Goal: Entertainment & Leisure: Consume media (video, audio)

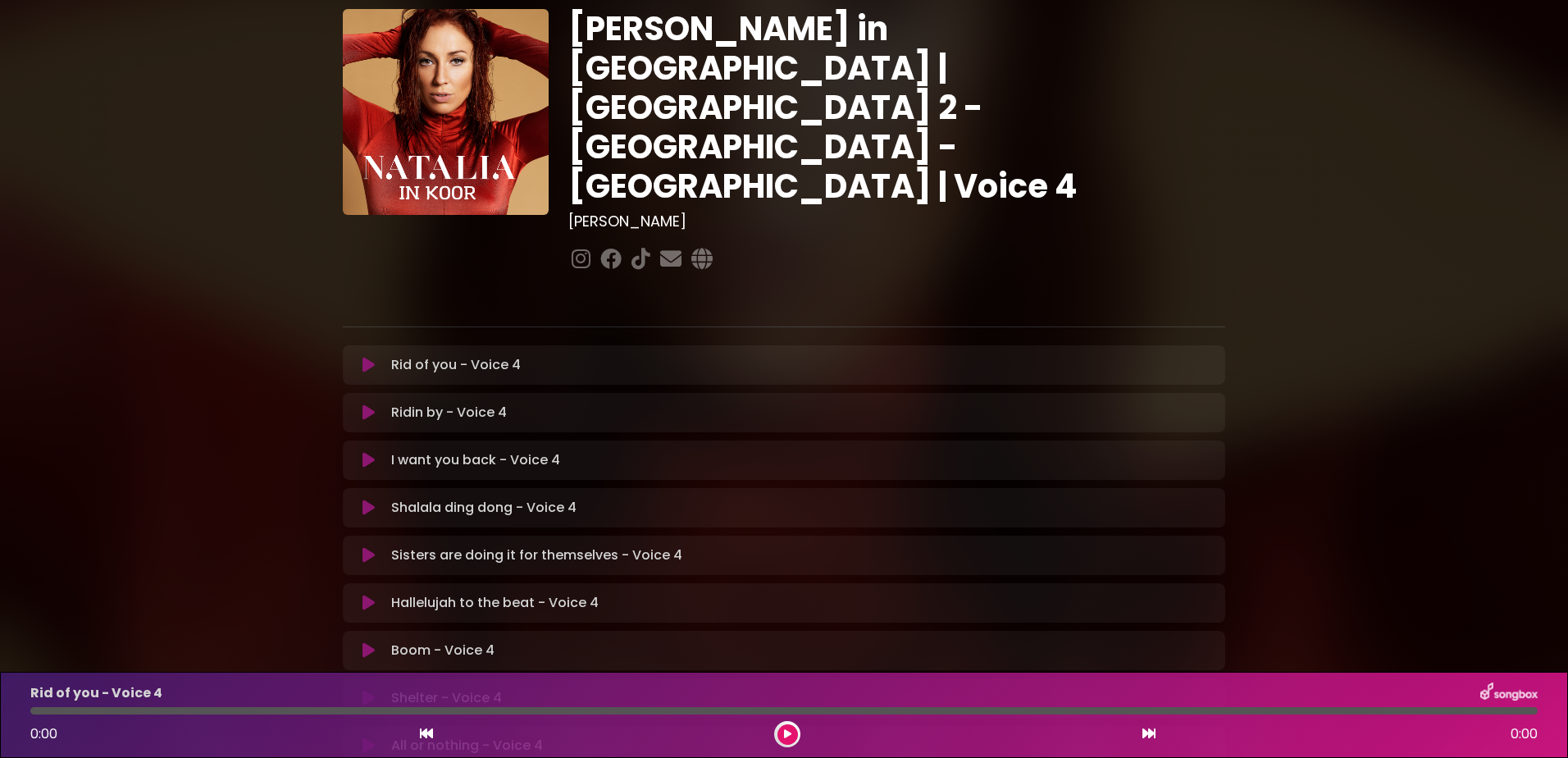
scroll to position [52, 0]
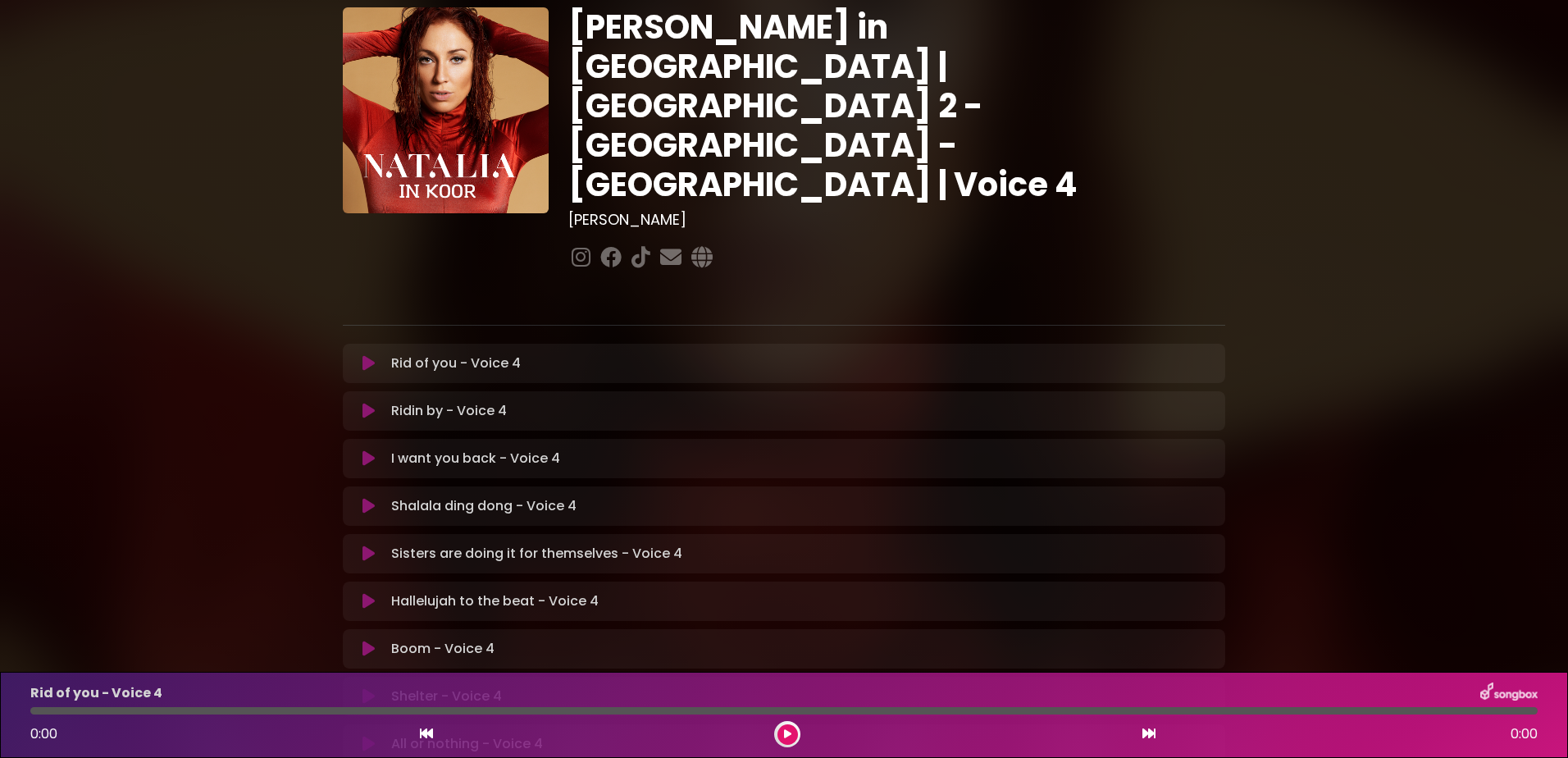
click at [459, 592] on p "Hallelujah to the beat - Voice 4 Loading Track..." at bounding box center [495, 602] width 208 height 20
click at [368, 593] on icon at bounding box center [368, 602] width 12 height 17
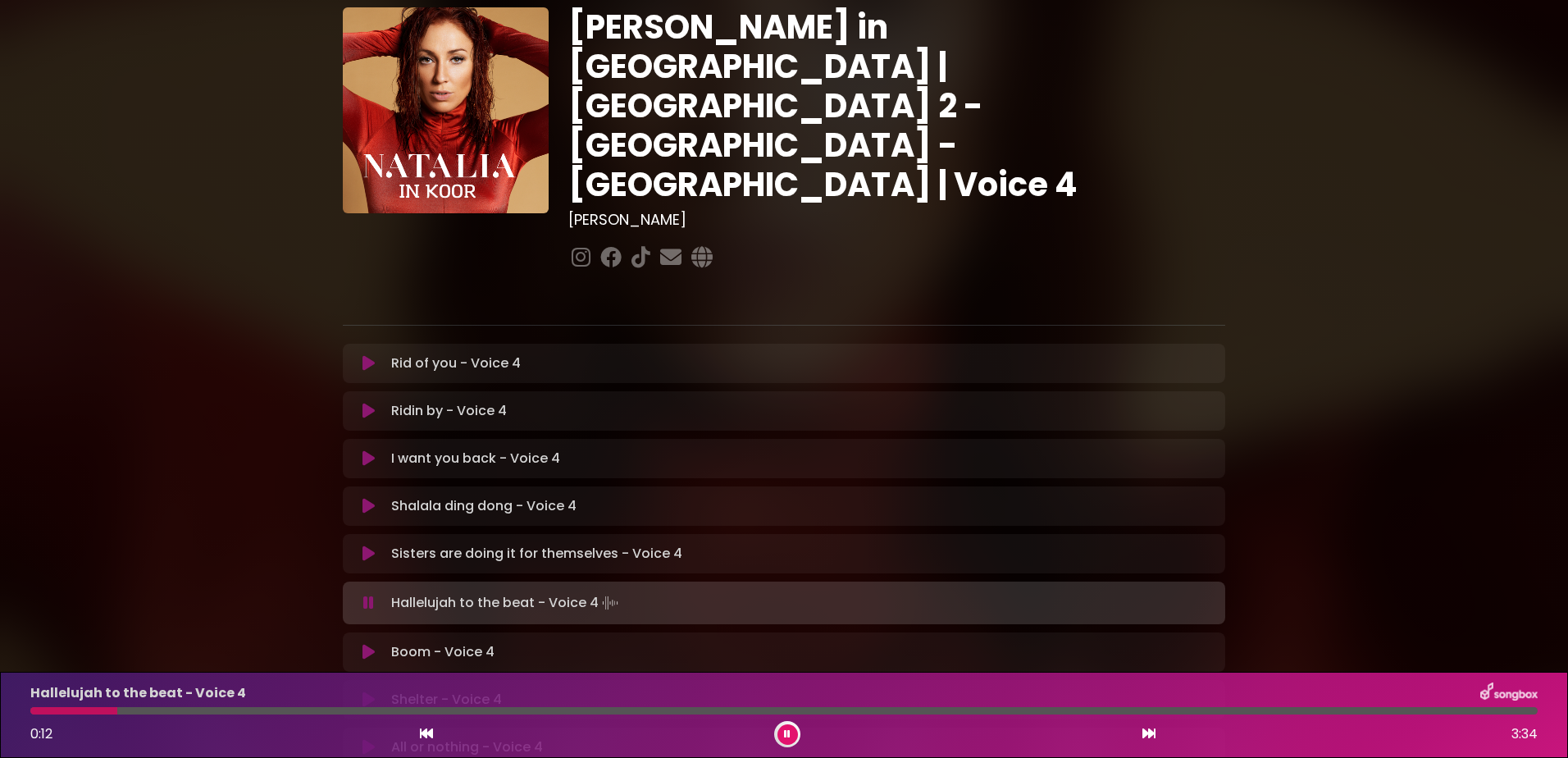
click at [368, 595] on icon at bounding box center [368, 603] width 11 height 17
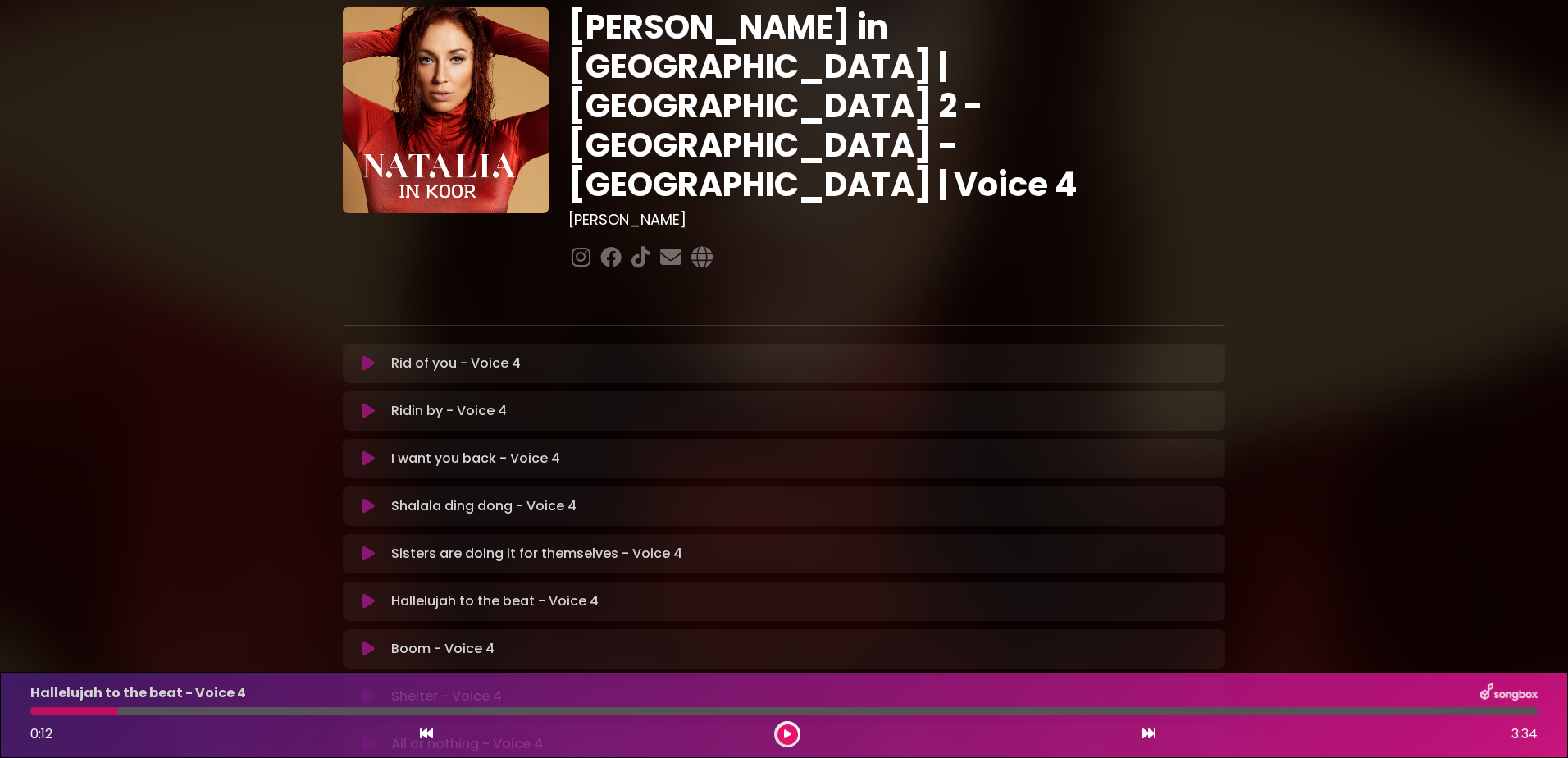
click at [363, 593] on icon at bounding box center [368, 602] width 12 height 17
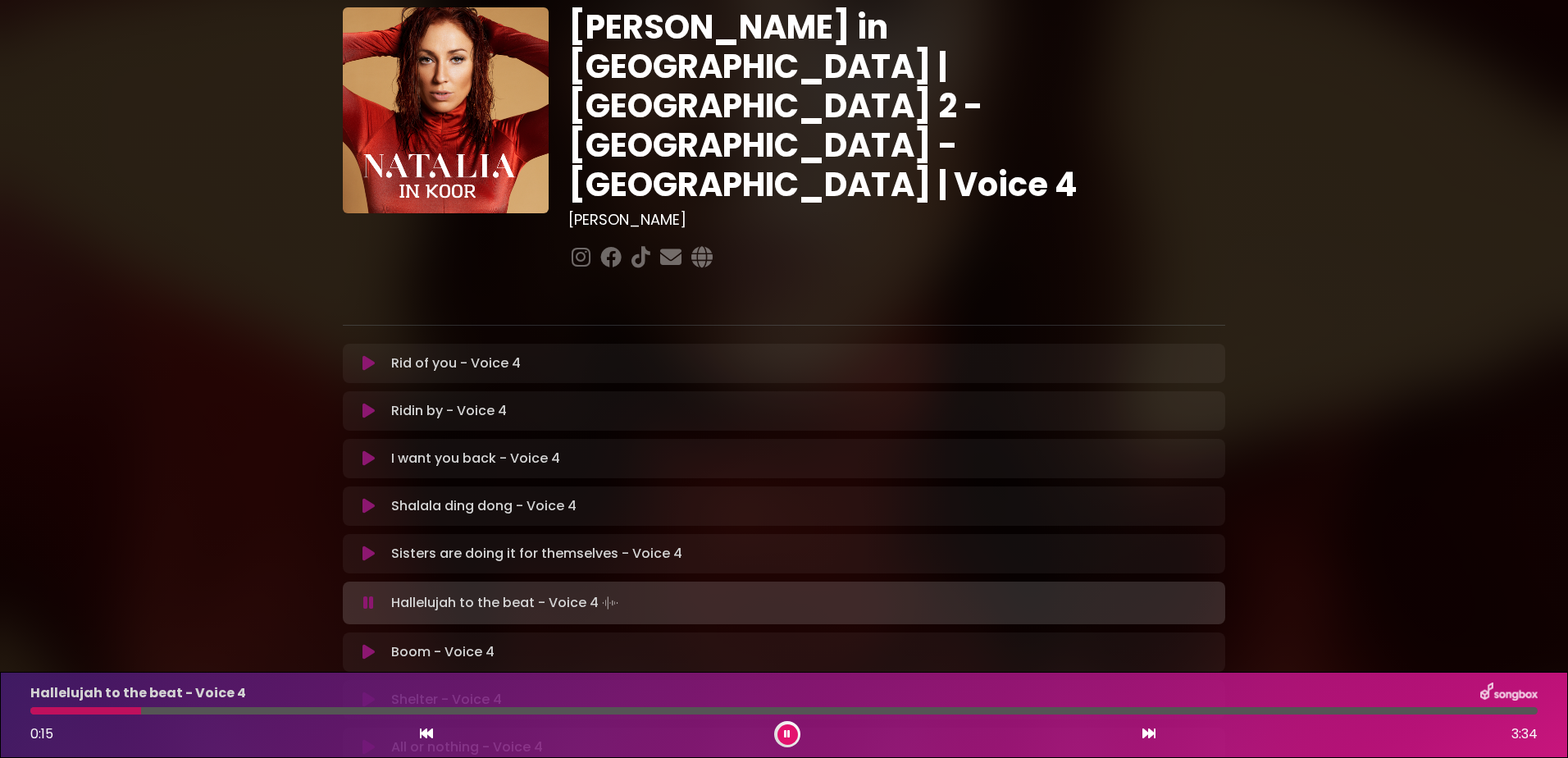
click at [135, 709] on div at bounding box center [86, 711] width 111 height 7
click at [423, 731] on icon at bounding box center [426, 733] width 13 height 13
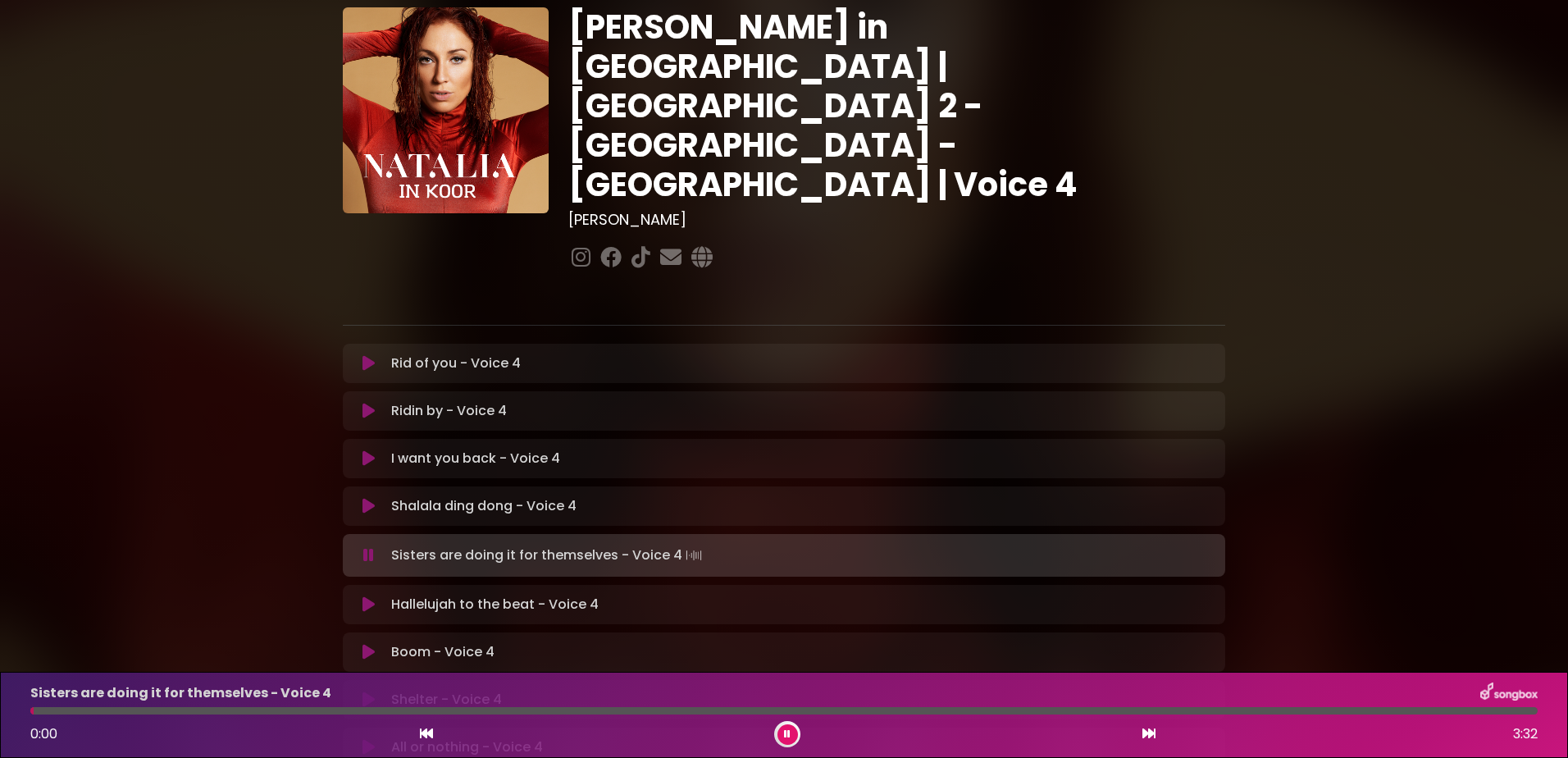
click at [363, 597] on icon at bounding box center [368, 605] width 12 height 17
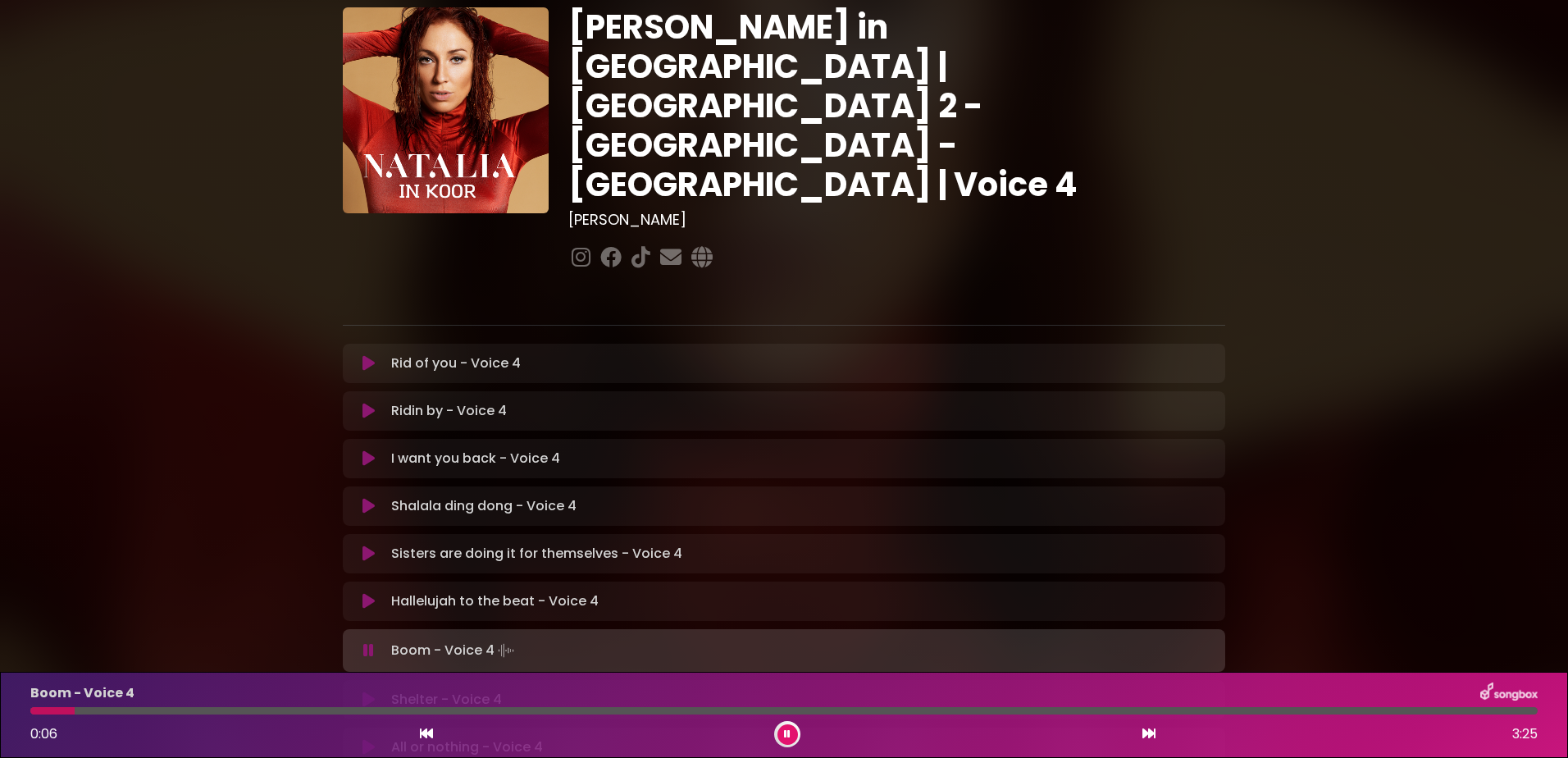
click at [364, 642] on icon at bounding box center [368, 651] width 11 height 17
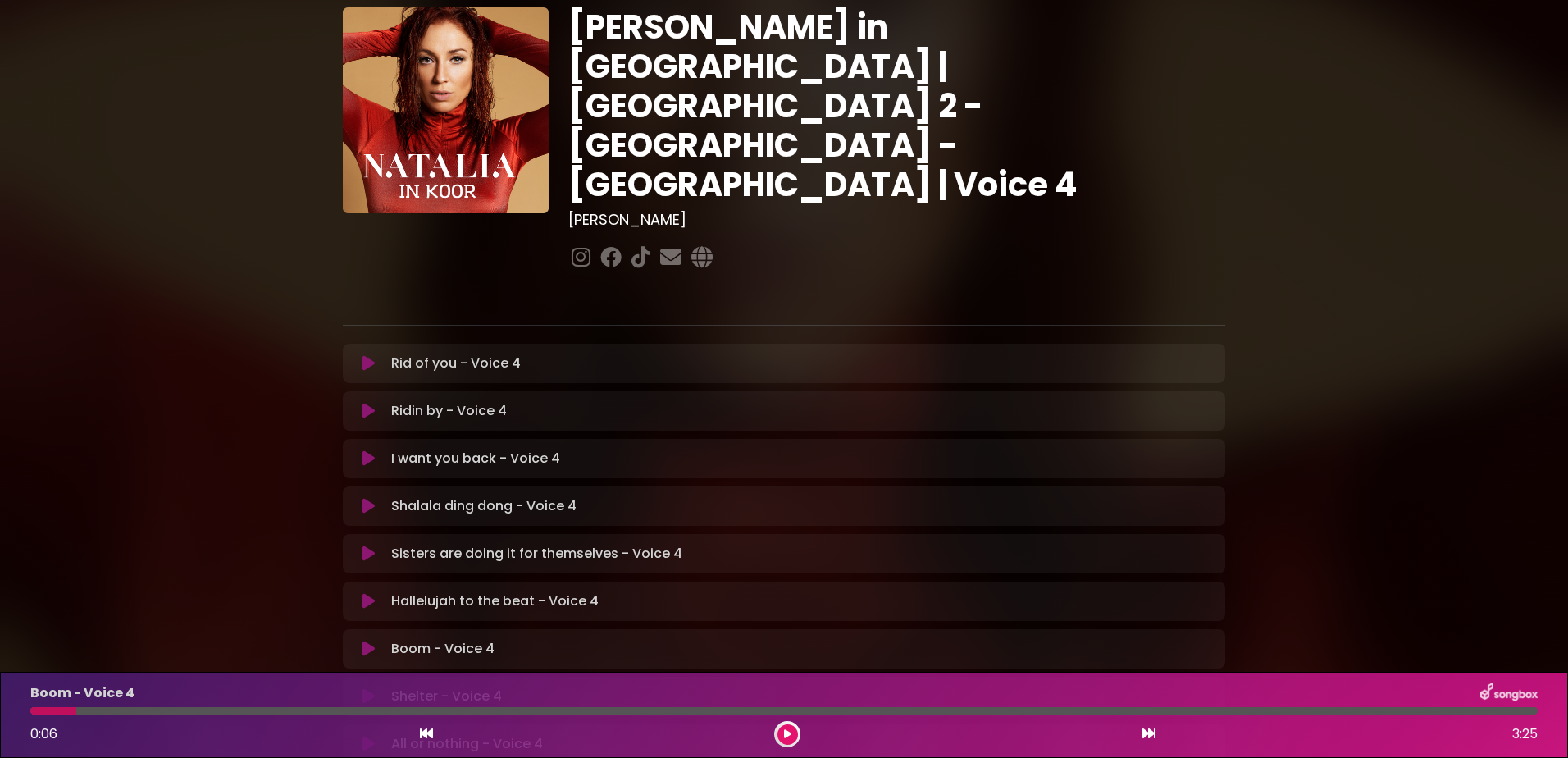
click at [364, 593] on icon at bounding box center [368, 602] width 12 height 17
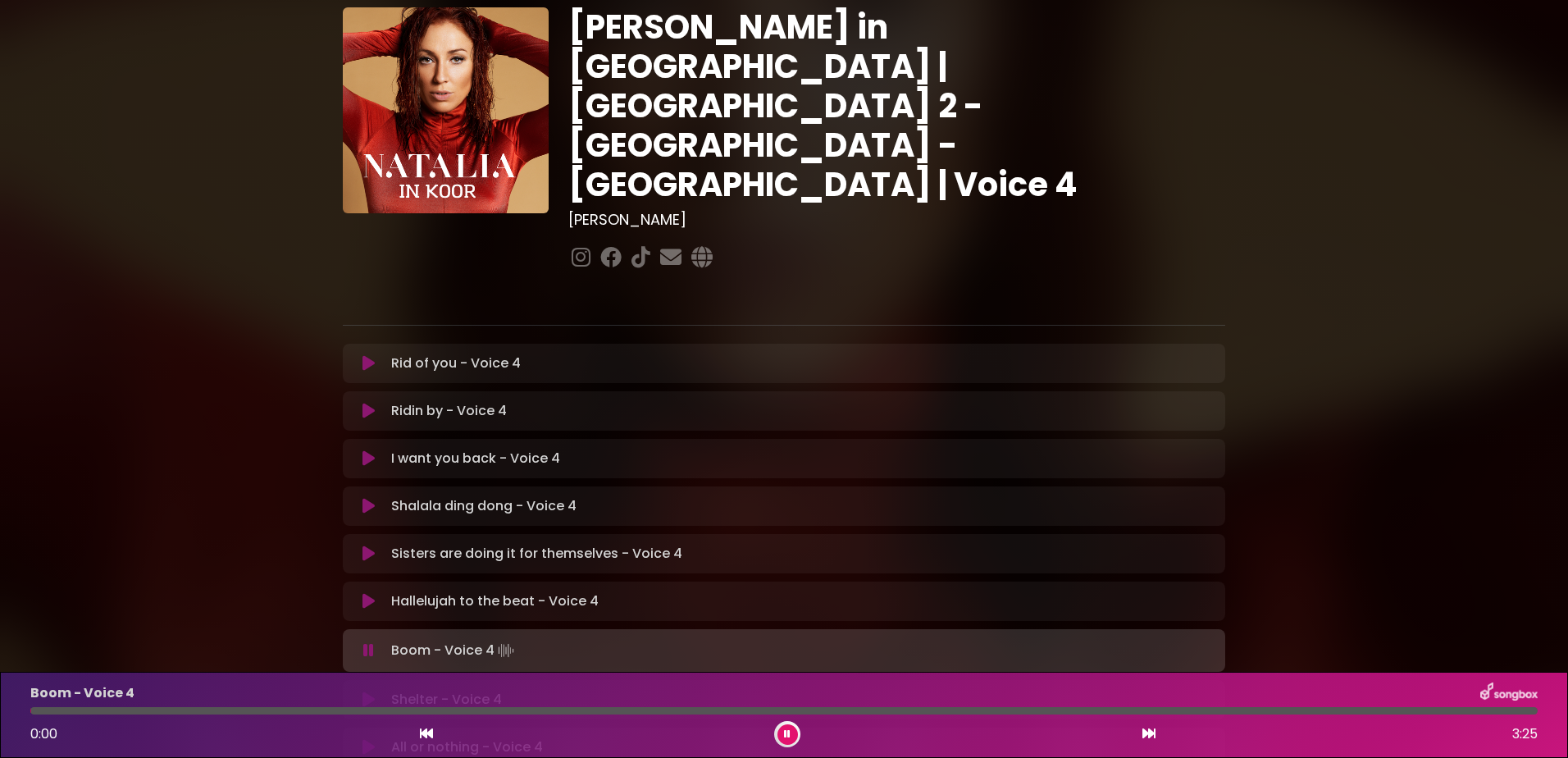
click at [367, 642] on icon at bounding box center [368, 651] width 11 height 17
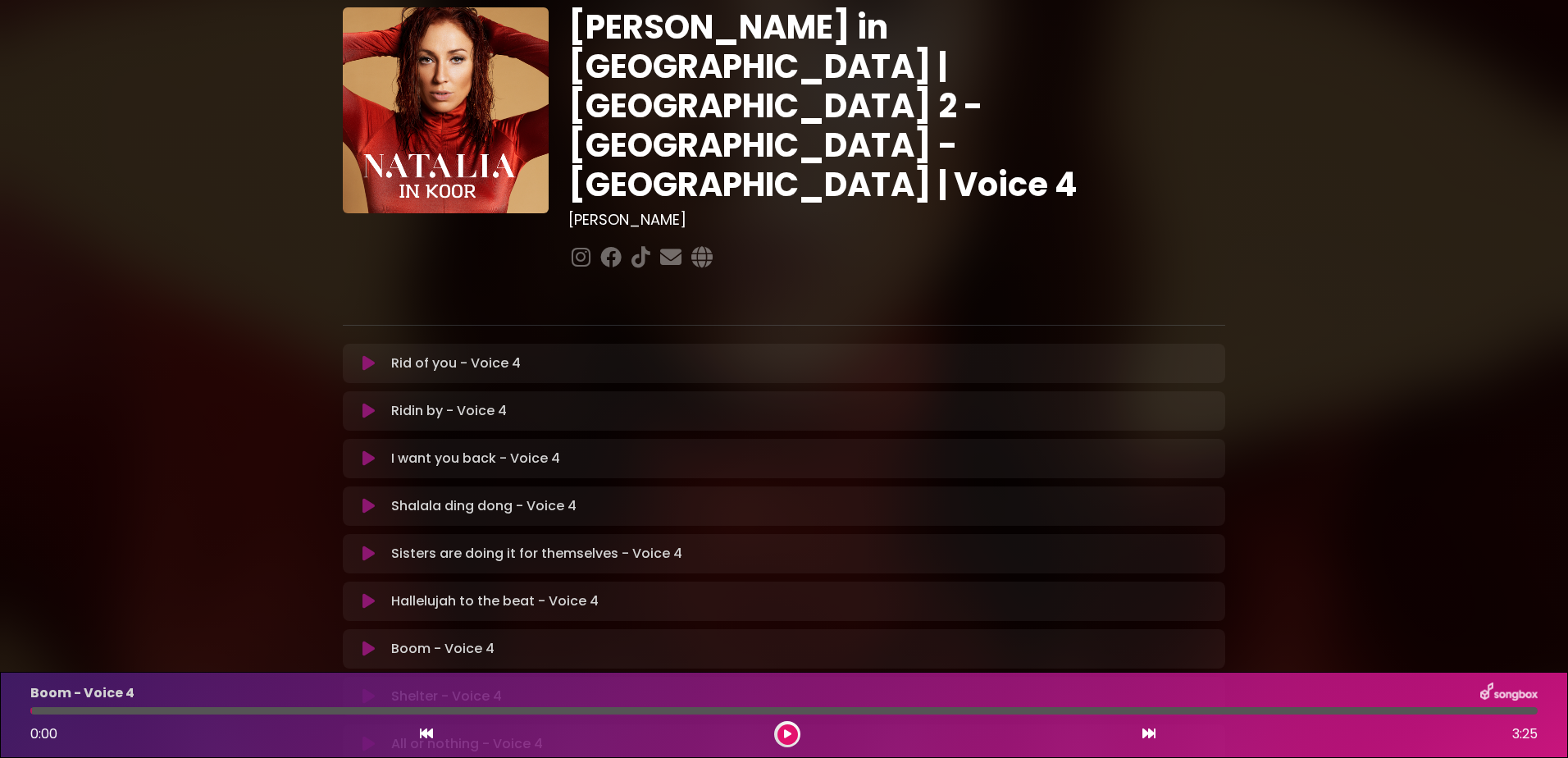
click at [373, 641] on icon at bounding box center [368, 649] width 12 height 17
click at [365, 641] on icon at bounding box center [368, 649] width 12 height 17
click at [363, 690] on icon at bounding box center [368, 698] width 11 height 17
click at [363, 688] on icon at bounding box center [368, 696] width 12 height 17
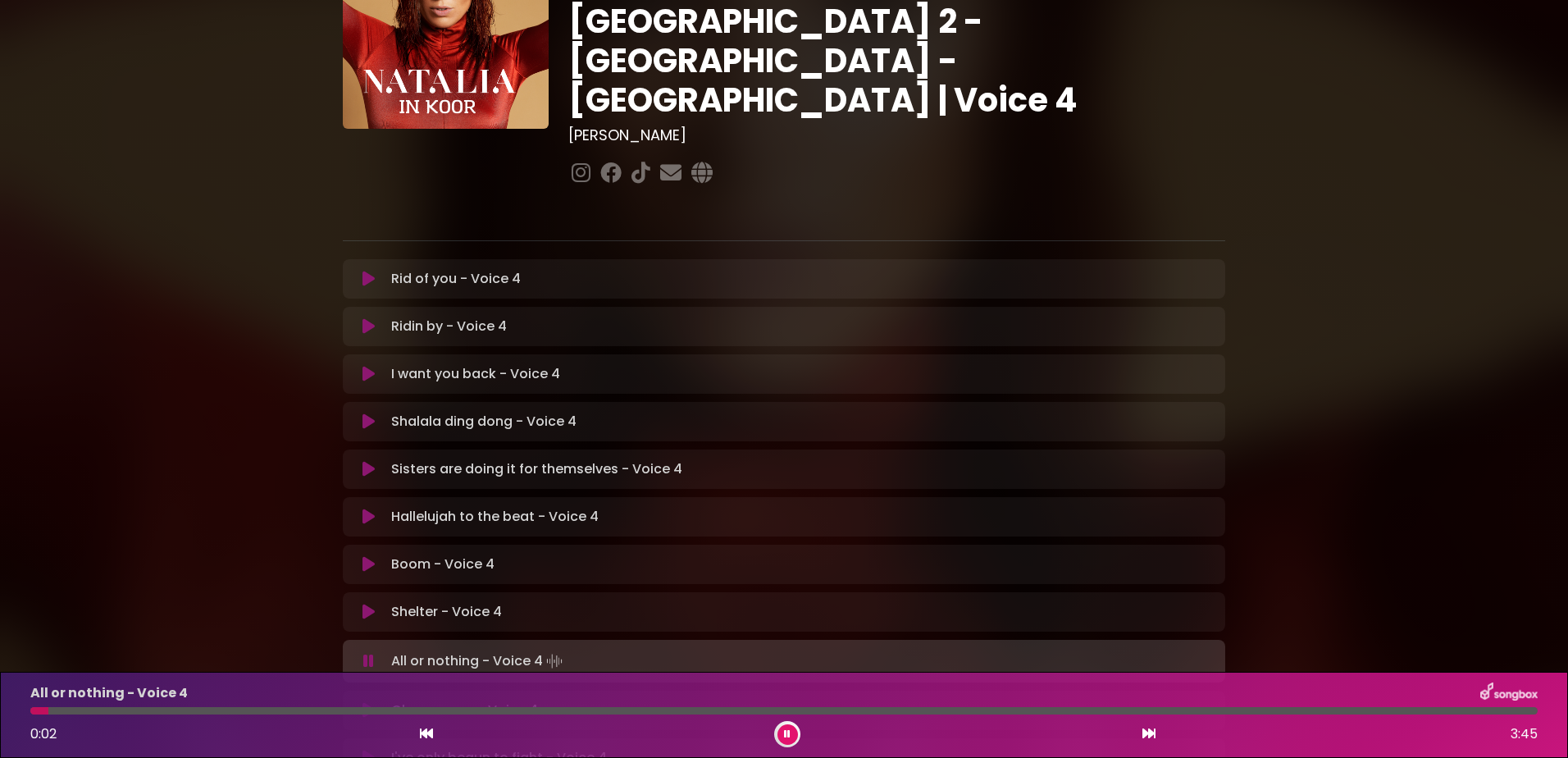
click at [361, 653] on button at bounding box center [368, 662] width 32 height 17
